Goal: Task Accomplishment & Management: Use online tool/utility

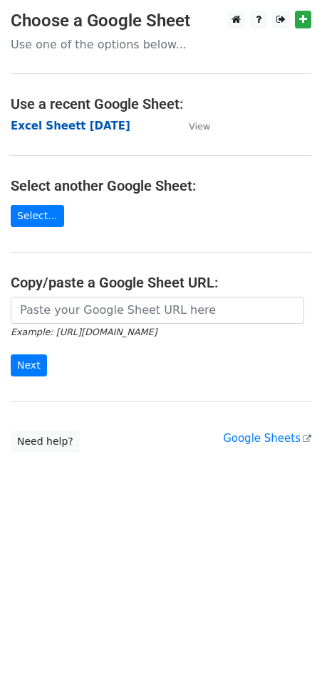
click at [83, 124] on strong "Excel Sheett 6-8-25" at bounding box center [71, 126] width 120 height 13
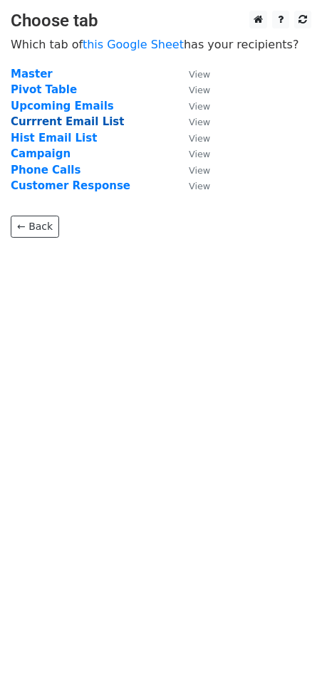
click at [60, 120] on strong "Currrent Email List" at bounding box center [67, 121] width 113 height 13
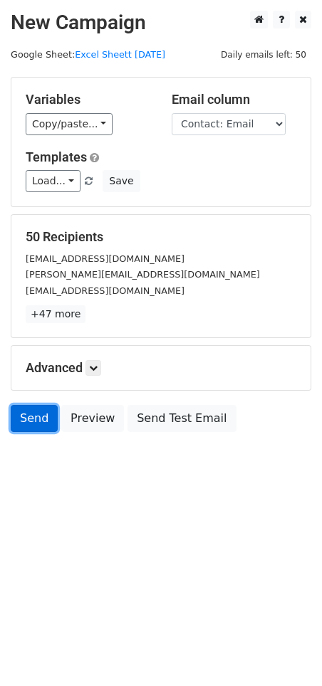
click at [33, 418] on link "Send" at bounding box center [34, 418] width 47 height 27
